Goal: Check status: Check status

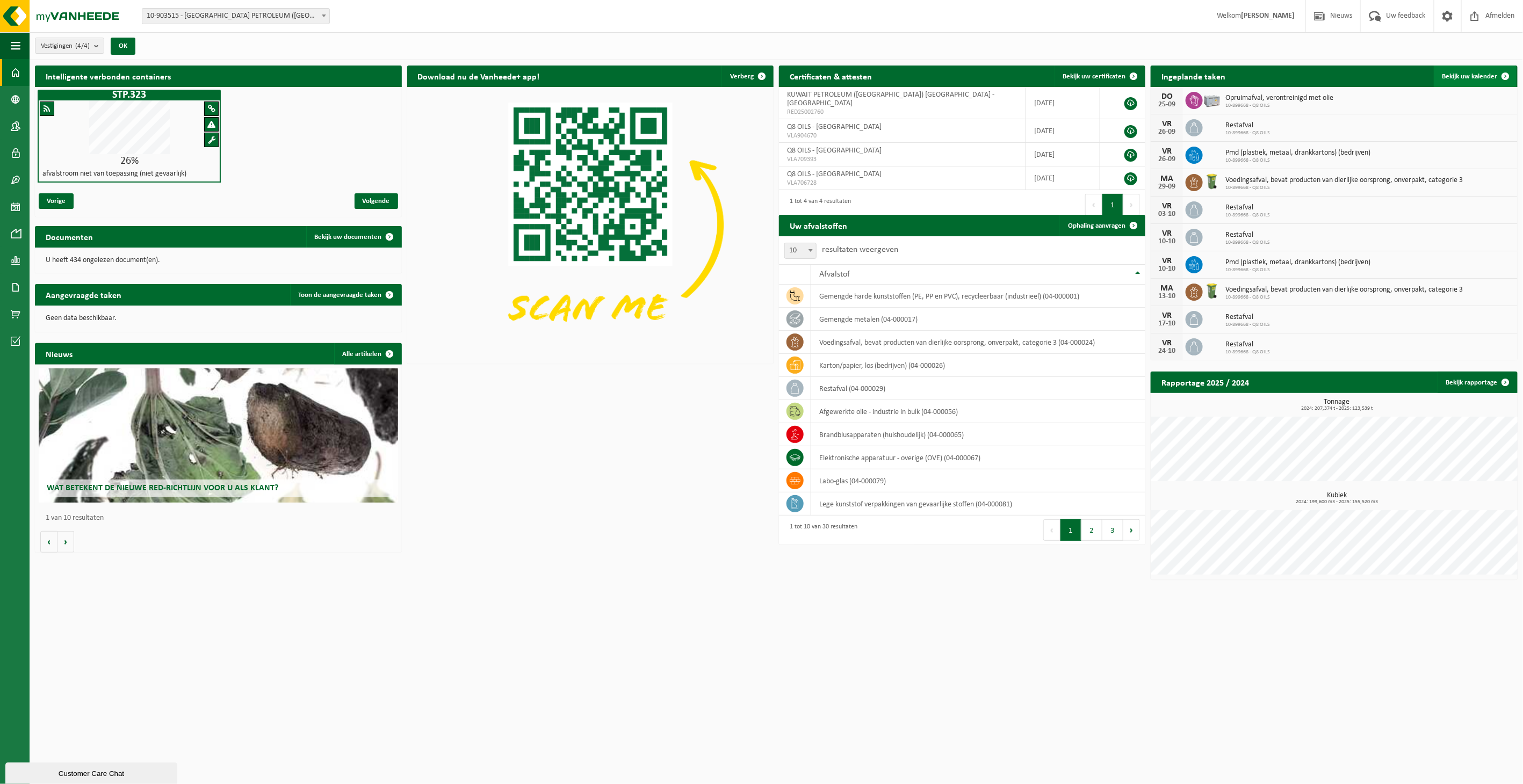
click at [1470, 73] on span "Bekijk uw kalender" at bounding box center [1469, 76] width 55 height 7
